Goal: Entertainment & Leisure: Consume media (video, audio)

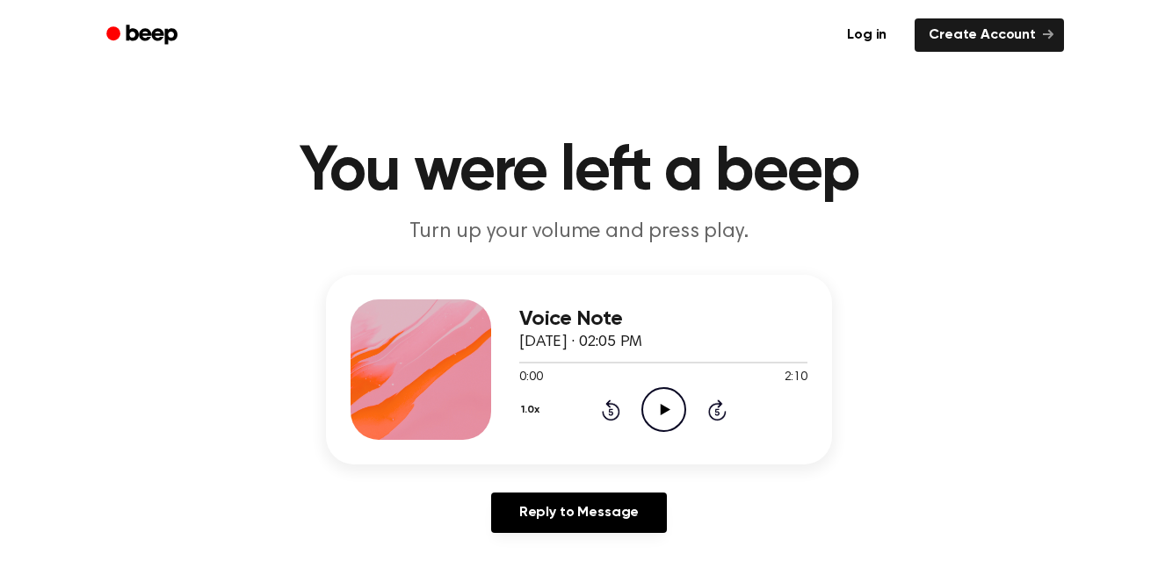
click at [672, 415] on icon "Play Audio" at bounding box center [663, 409] width 45 height 45
click at [664, 415] on icon "Play Audio" at bounding box center [663, 409] width 45 height 45
click at [662, 396] on icon "Play Audio" at bounding box center [663, 409] width 45 height 45
